Goal: Navigation & Orientation: Find specific page/section

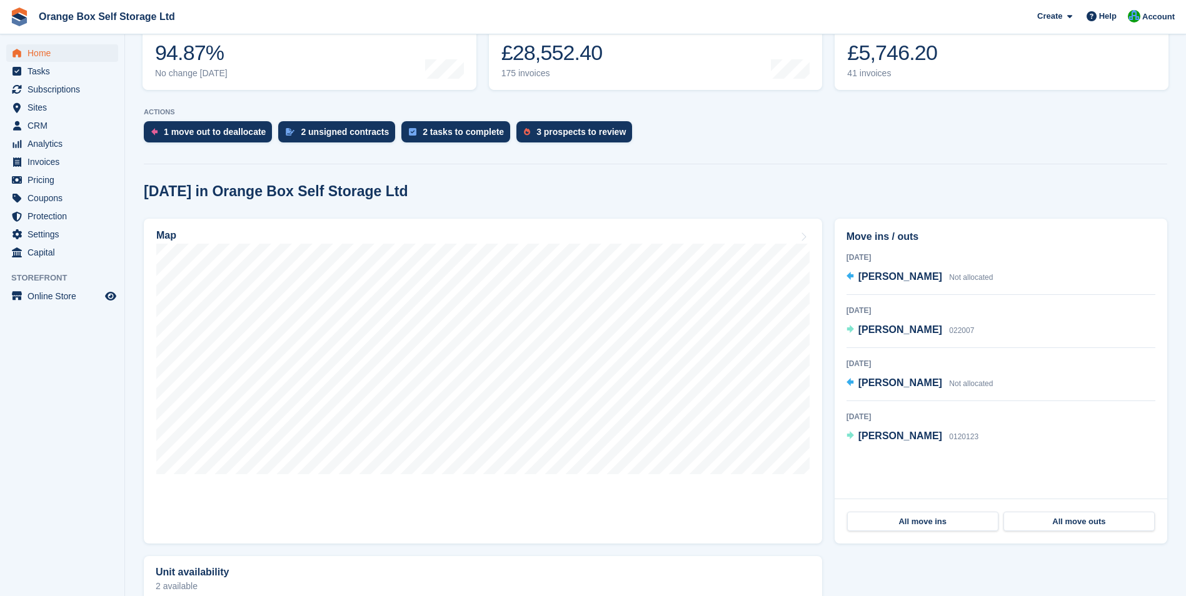
scroll to position [210, 0]
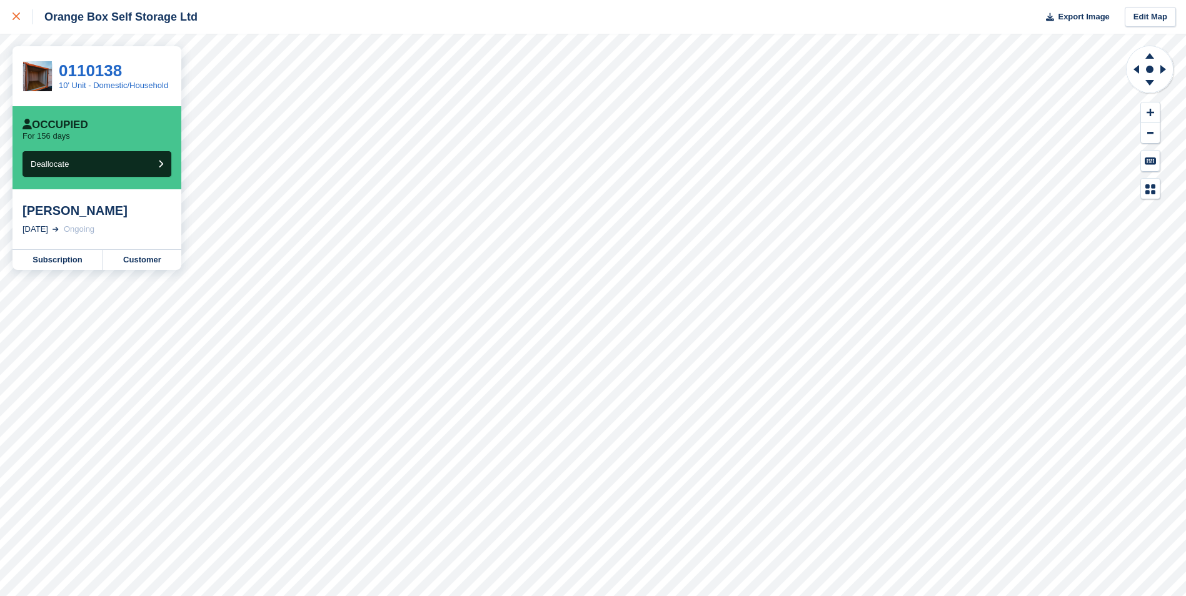
click at [18, 16] on icon at bounding box center [17, 17] width 8 height 8
